Goal: Task Accomplishment & Management: Complete application form

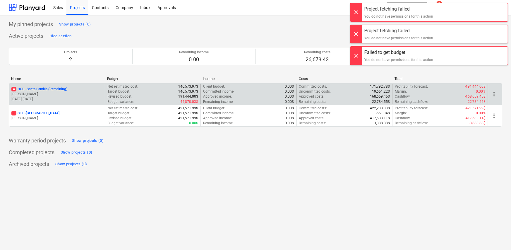
click at [41, 95] on p "[PERSON_NAME]" at bounding box center [56, 94] width 91 height 5
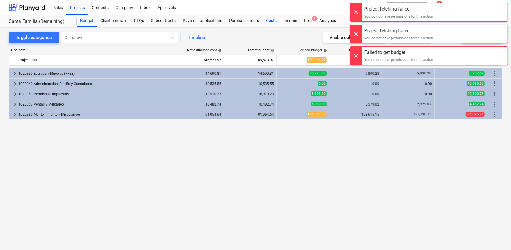
click at [266, 19] on div "Costs" at bounding box center [272, 21] width 18 height 12
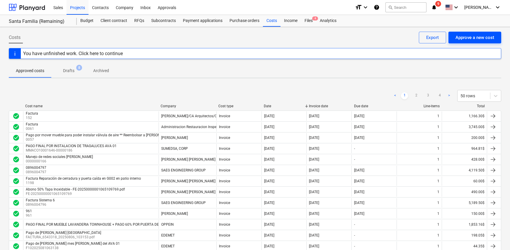
click at [476, 37] on div "Approve a new cost" at bounding box center [474, 38] width 39 height 8
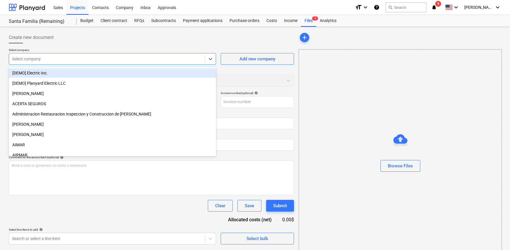
click at [56, 62] on div "Select company" at bounding box center [107, 59] width 196 height 8
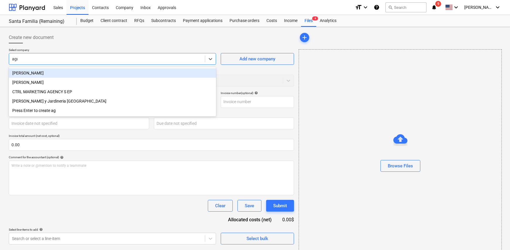
type input "agus"
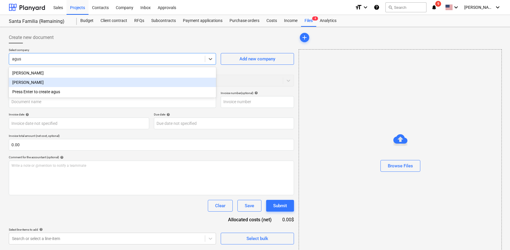
click at [57, 82] on div "[PERSON_NAME]" at bounding box center [112, 82] width 207 height 9
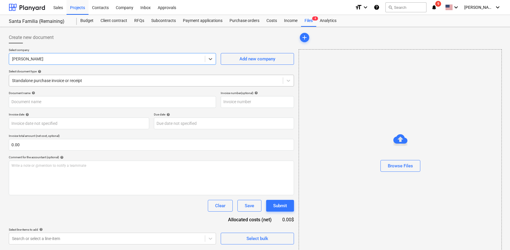
click at [60, 80] on div at bounding box center [146, 81] width 268 height 6
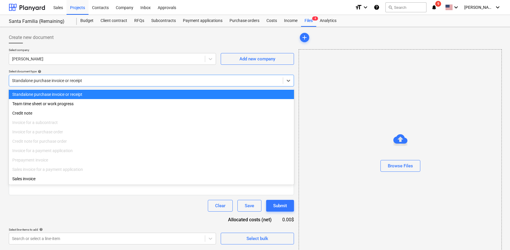
click at [64, 93] on div "Standalone purchase invoice or receipt" at bounding box center [151, 94] width 285 height 9
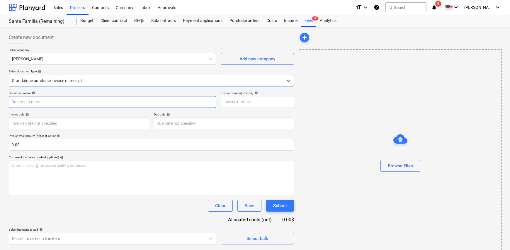
click at [42, 102] on input "text" at bounding box center [112, 102] width 207 height 12
type input "Factura"
click at [243, 102] on input "text" at bounding box center [257, 102] width 73 height 12
type input "966"
click at [31, 125] on body "Sales Projects Contacts Company Inbox Approvals format_size keyboard_arrow_down…" at bounding box center [255, 125] width 510 height 250
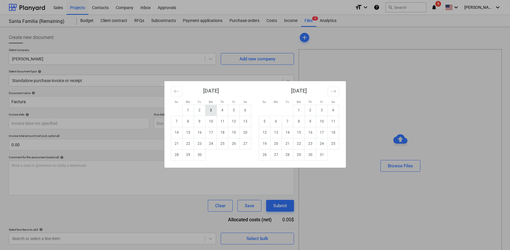
click at [211, 111] on td "3" at bounding box center [210, 110] width 11 height 11
type input "[DATE]"
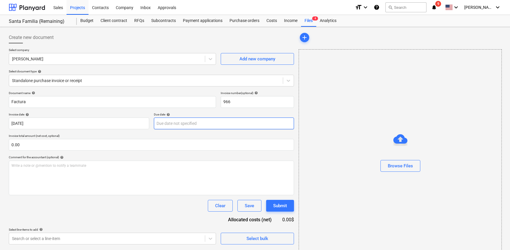
click at [204, 125] on body "Sales Projects Contacts Company Inbox Approvals format_size keyboard_arrow_down…" at bounding box center [255, 125] width 510 height 250
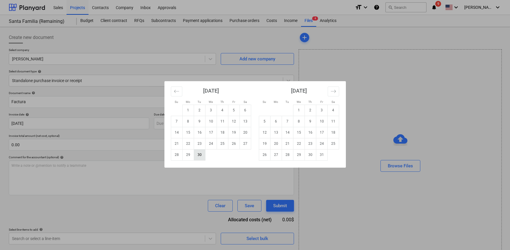
click at [199, 155] on td "30" at bounding box center [199, 154] width 11 height 11
type input "[DATE]"
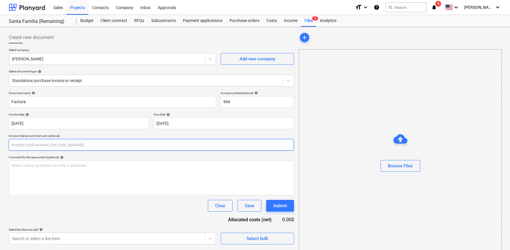
click at [34, 145] on input "text" at bounding box center [151, 145] width 285 height 12
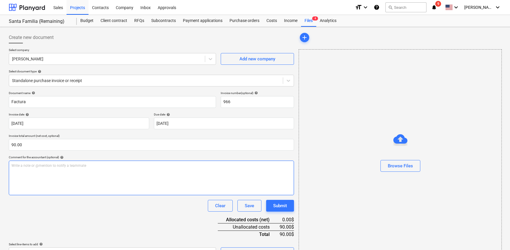
type input "90.00"
click at [64, 172] on div "Write a note or @mention to notify a teammate [PERSON_NAME]" at bounding box center [151, 177] width 285 height 35
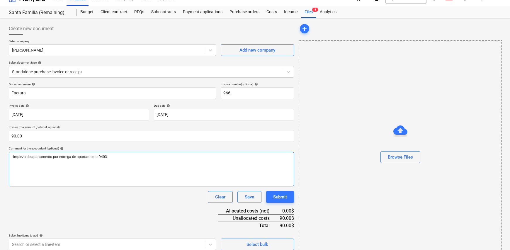
scroll to position [14, 0]
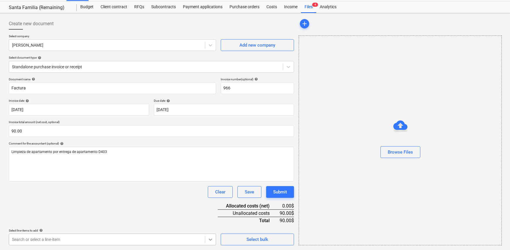
click at [212, 236] on body "Sales Projects Contacts Company Inbox Approvals format_size keyboard_arrow_down…" at bounding box center [255, 111] width 510 height 250
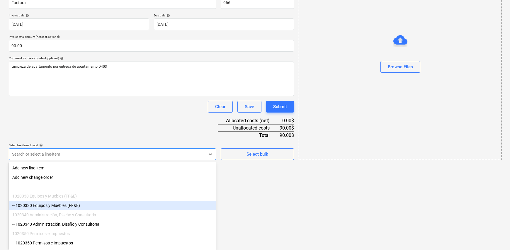
scroll to position [51, 0]
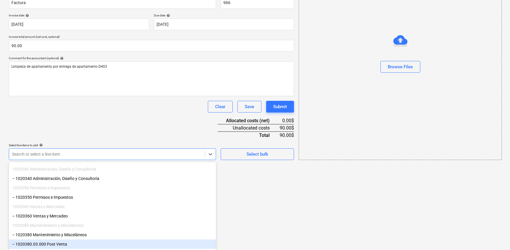
click at [67, 244] on div "-- 1020380.03.000 Post Venta" at bounding box center [112, 243] width 207 height 9
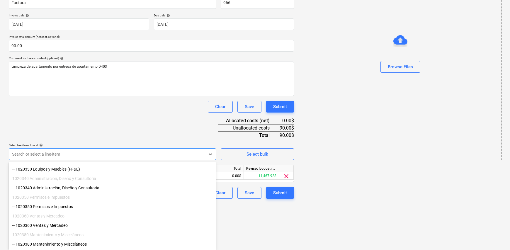
scroll to position [52, 0]
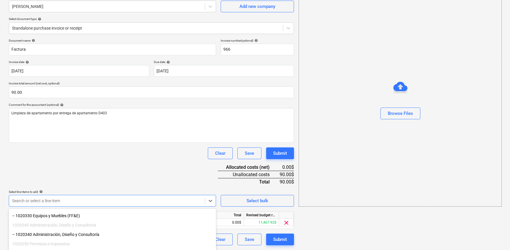
click at [257, 197] on html "Sales Projects Contacts Company Inbox Approvals format_size keyboard_arrow_down…" at bounding box center [255, 73] width 510 height 250
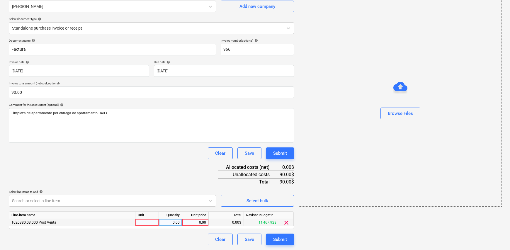
click at [148, 224] on div at bounding box center [146, 222] width 23 height 7
click at [147, 223] on input at bounding box center [146, 222] width 23 height 7
type input "1"
click at [169, 224] on div "0.00" at bounding box center [170, 222] width 18 height 7
type input "1"
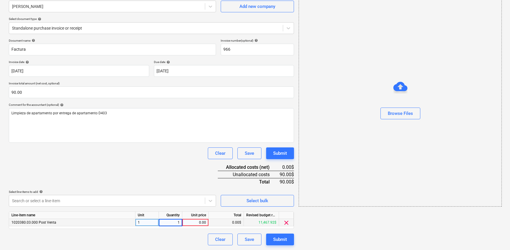
click at [199, 223] on div "0.00" at bounding box center [194, 222] width 21 height 7
type input "90.00"
click at [193, 236] on div "Clear Save Submit" at bounding box center [151, 239] width 285 height 12
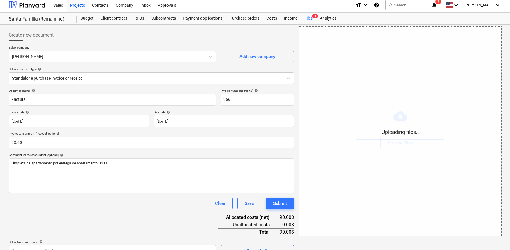
scroll to position [0, 0]
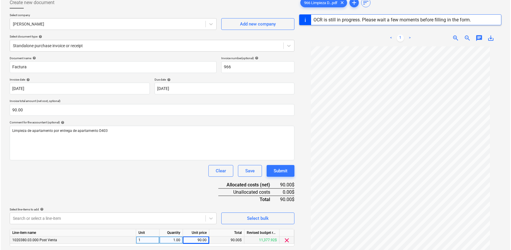
scroll to position [69, 0]
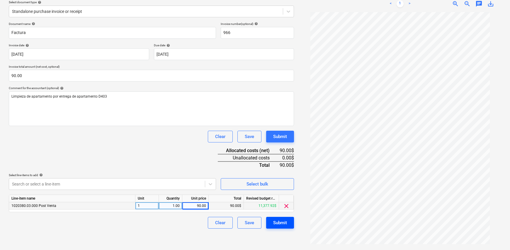
click at [282, 226] on button "Submit" at bounding box center [280, 223] width 28 height 12
